Goal: Find specific page/section: Find specific page/section

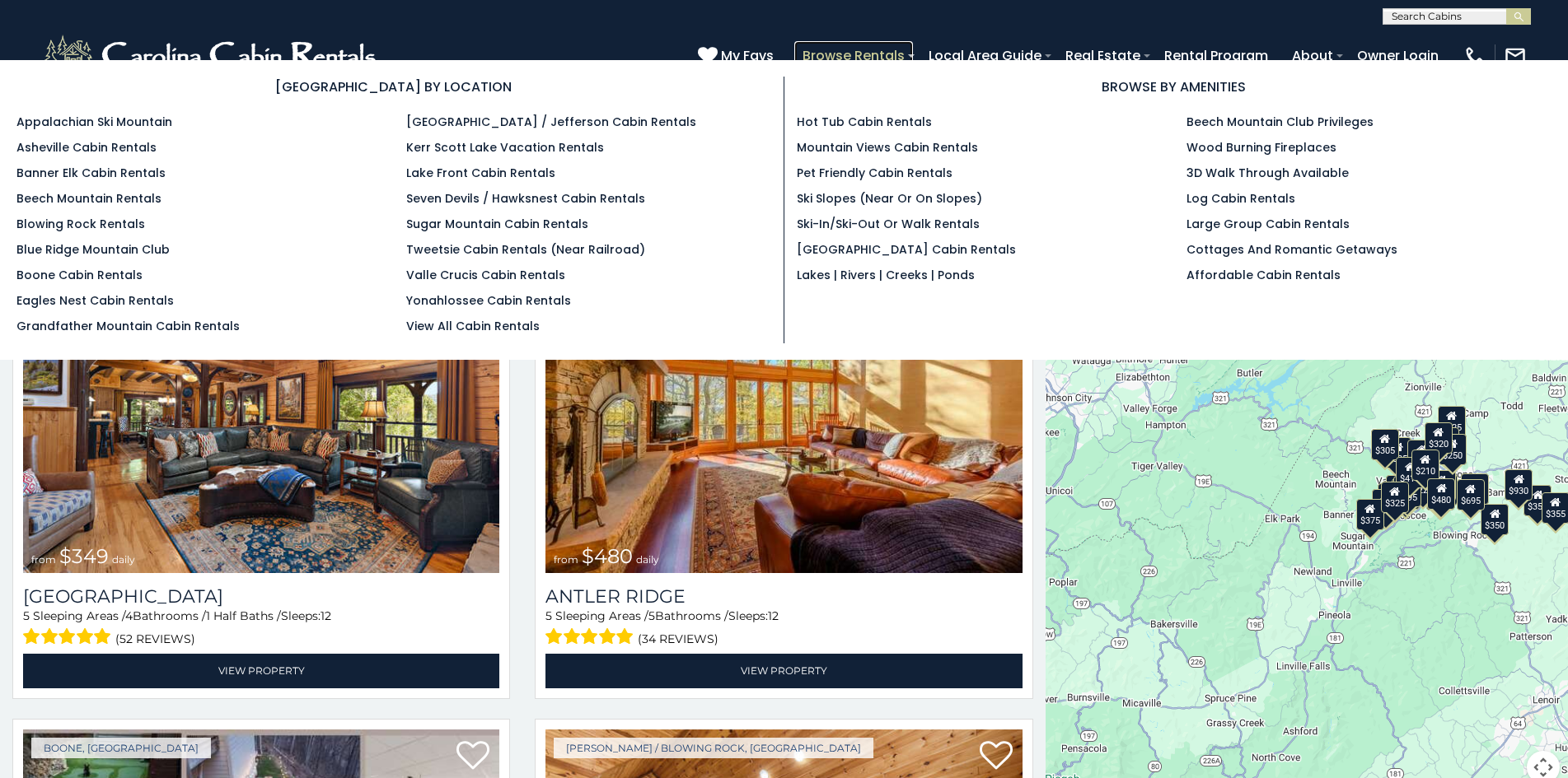
click at [803, 51] on link "Browse Rentals" at bounding box center [854, 56] width 119 height 29
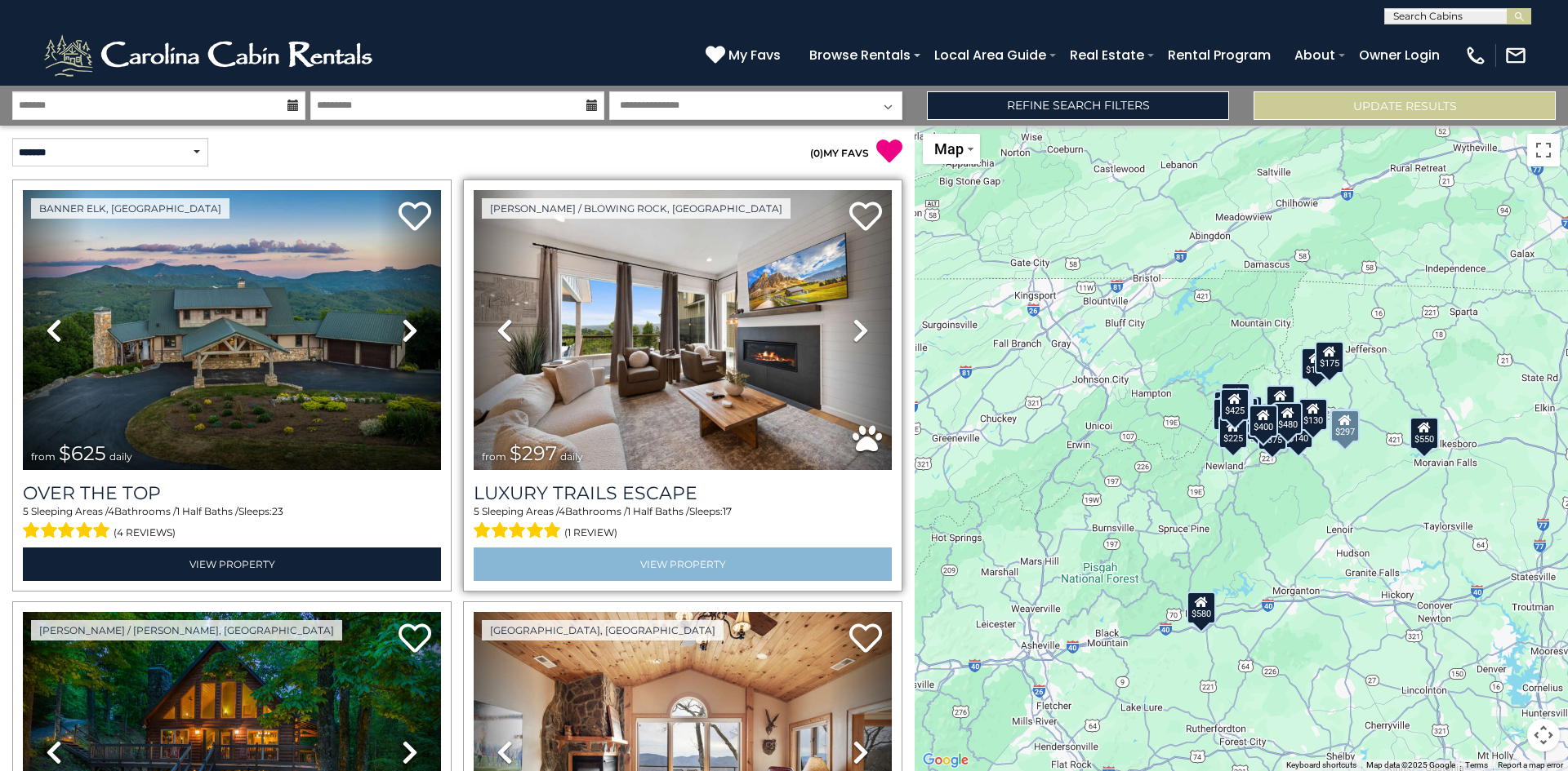
scroll to position [73, 0]
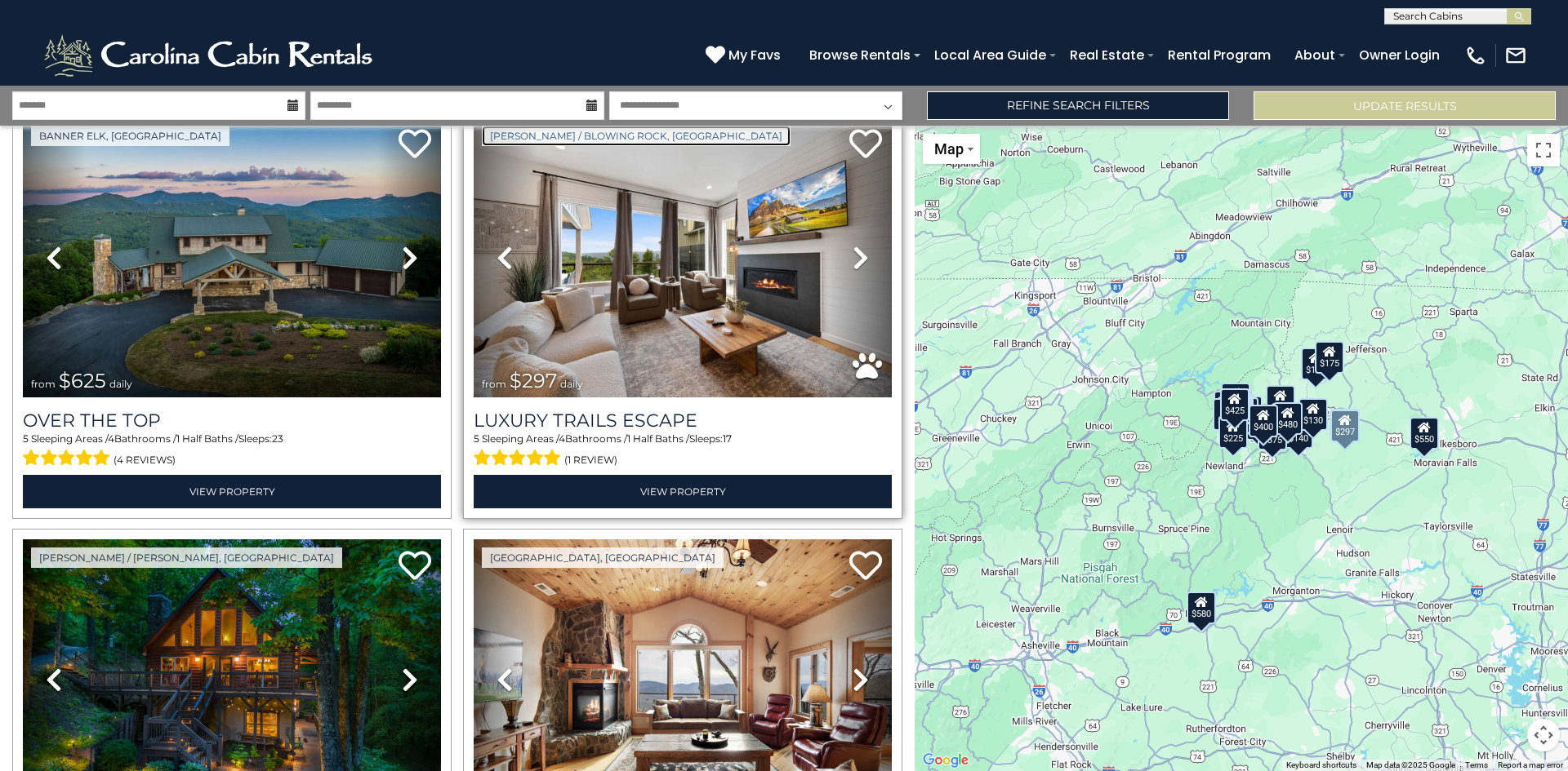
click at [520, 131] on link "[PERSON_NAME] / Blowing Rock, [GEOGRAPHIC_DATA]" at bounding box center [636, 136] width 309 height 21
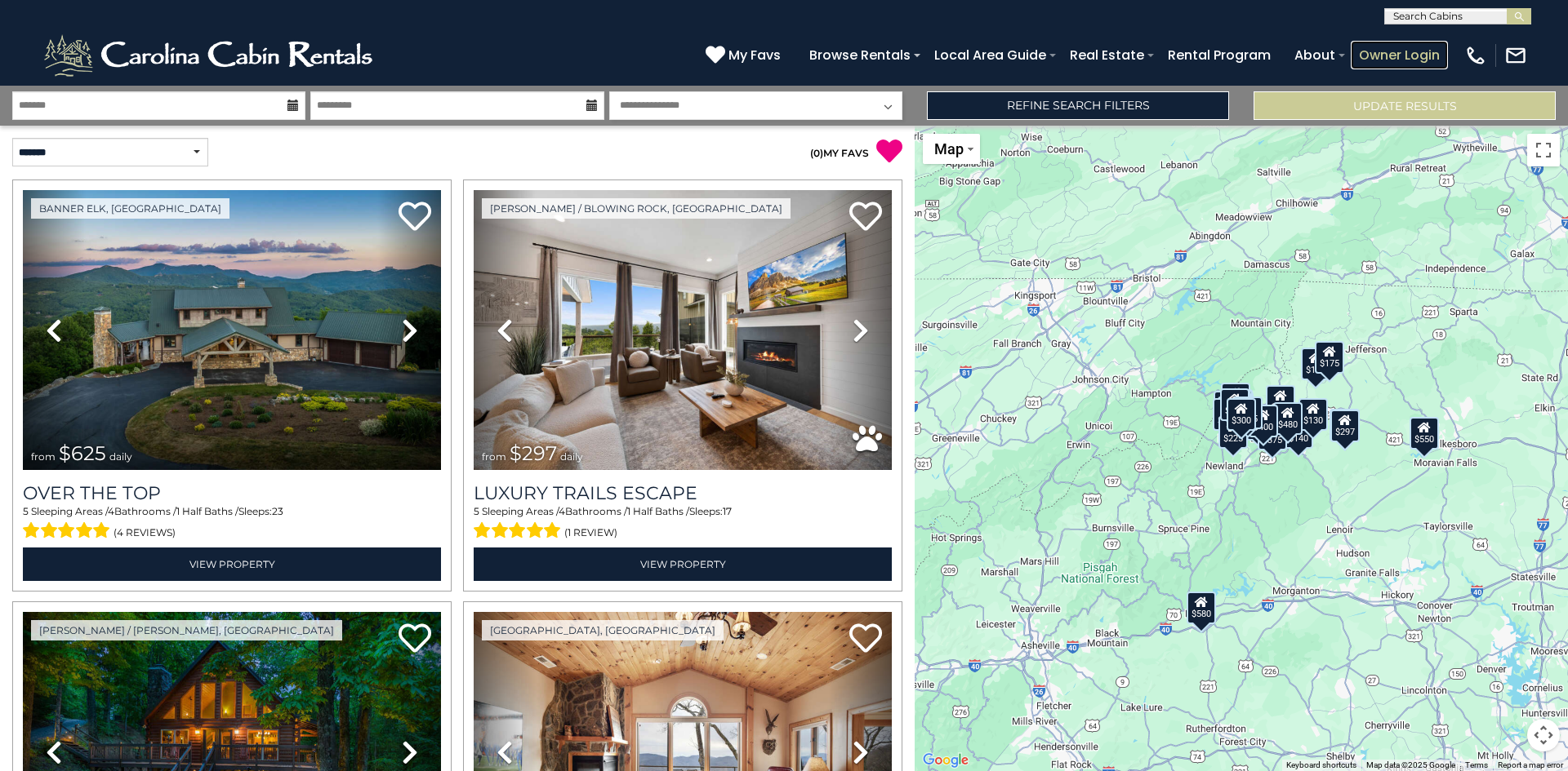
click at [1370, 44] on link "Owner Login" at bounding box center [1400, 55] width 97 height 29
